Goal: Task Accomplishment & Management: Use online tool/utility

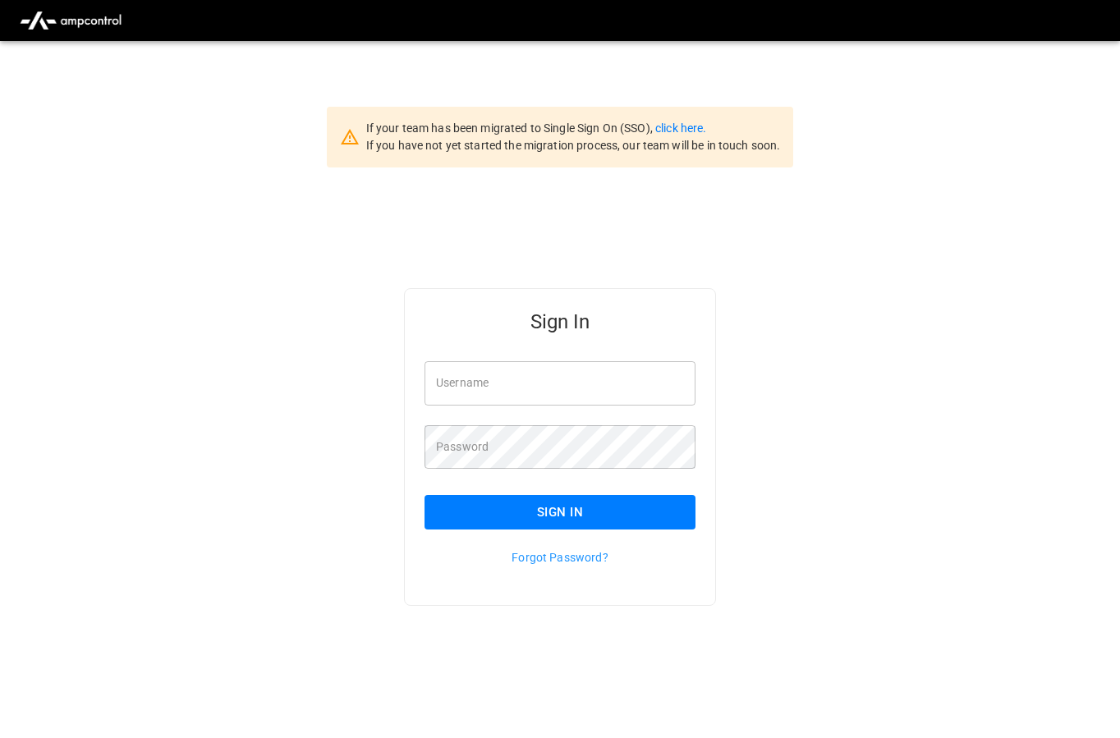
type input "**********"
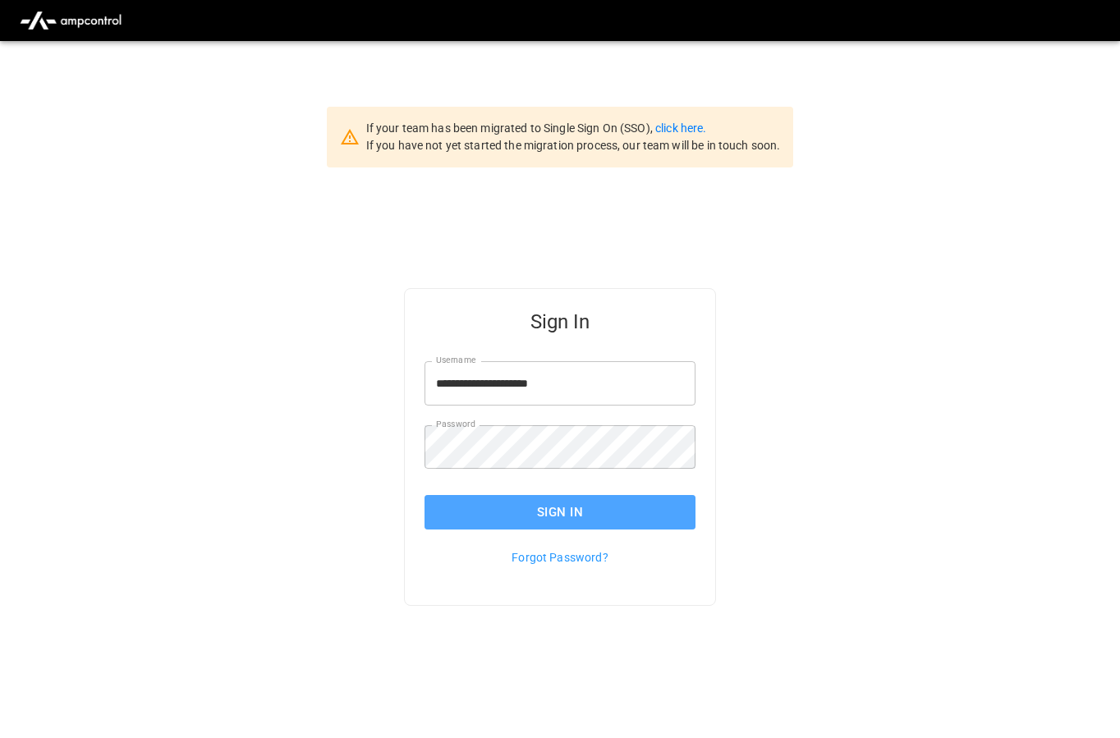
click at [577, 512] on button "Sign In" at bounding box center [560, 512] width 271 height 35
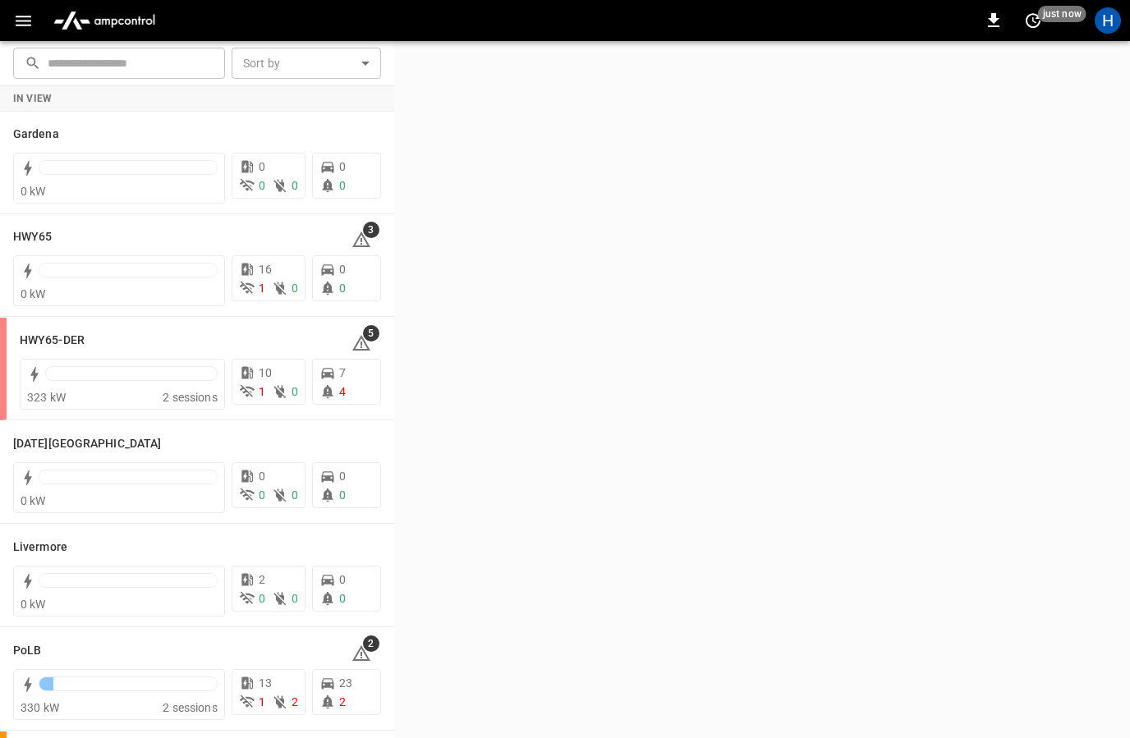
click at [25, 23] on icon "button" at bounding box center [23, 21] width 21 height 21
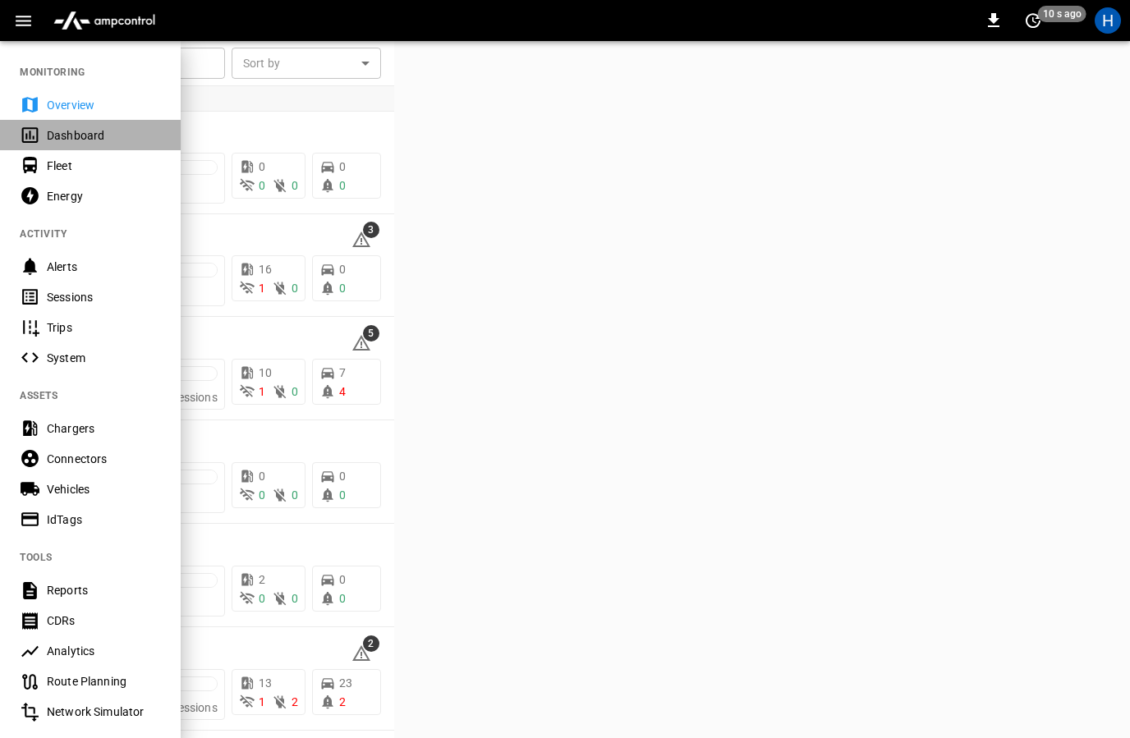
click at [97, 125] on div "Dashboard" at bounding box center [90, 135] width 181 height 30
